Goal: Task Accomplishment & Management: Manage account settings

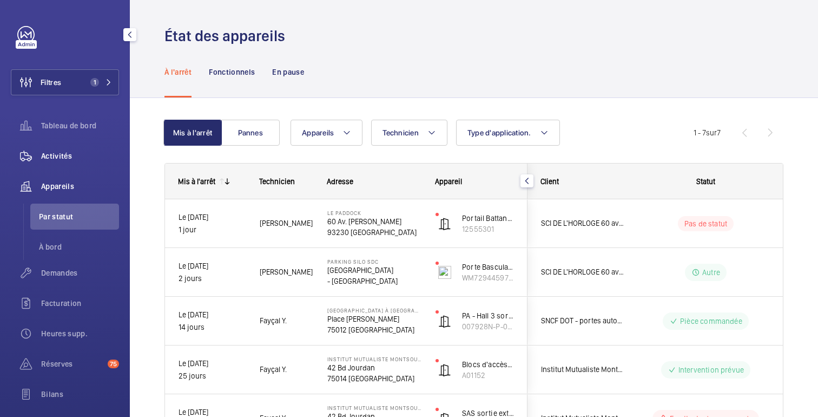
click at [77, 157] on span "Activités" at bounding box center [80, 155] width 78 height 11
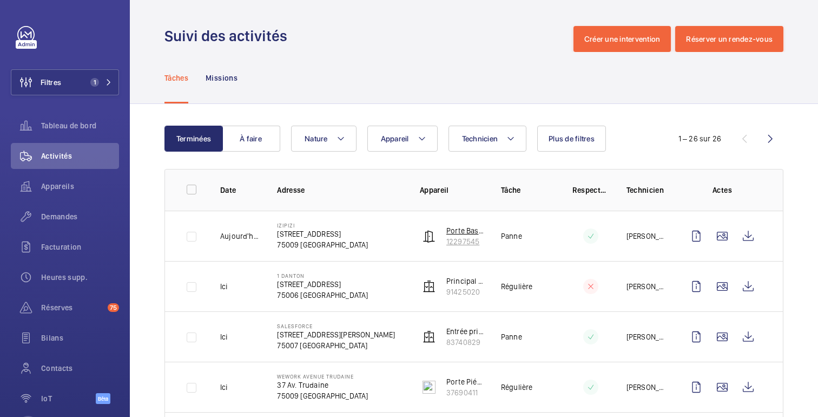
click at [470, 242] on font "12297545" at bounding box center [462, 241] width 33 height 9
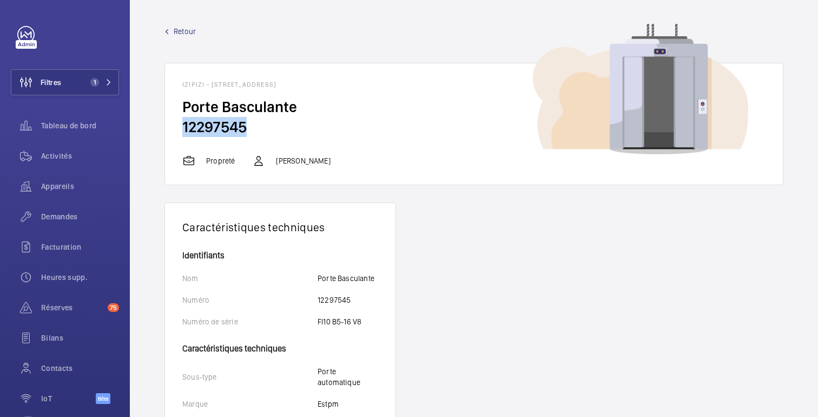
click at [233, 123] on font "12297545" at bounding box center [214, 126] width 64 height 18
click at [60, 220] on font "Demandes" at bounding box center [59, 216] width 37 height 9
